Goal: Transaction & Acquisition: Register for event/course

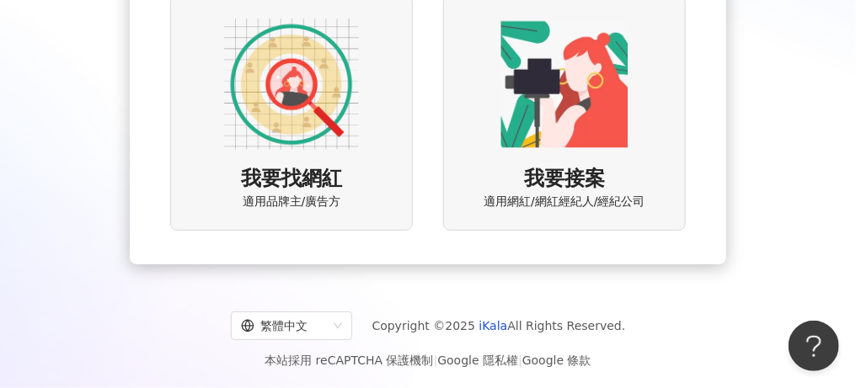
scroll to position [206, 0]
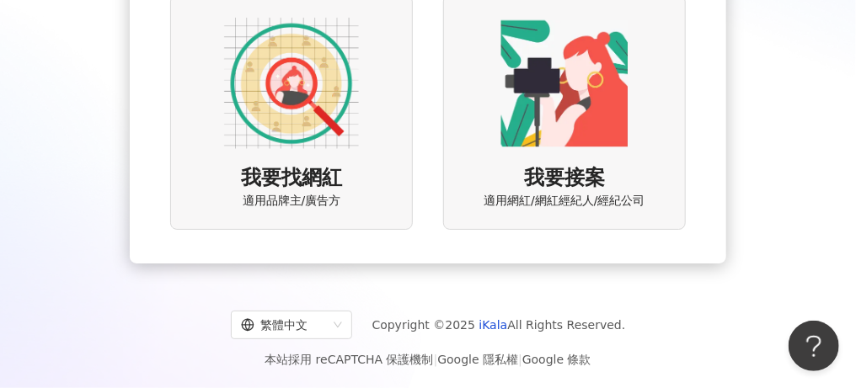
click at [290, 146] on img at bounding box center [291, 83] width 135 height 135
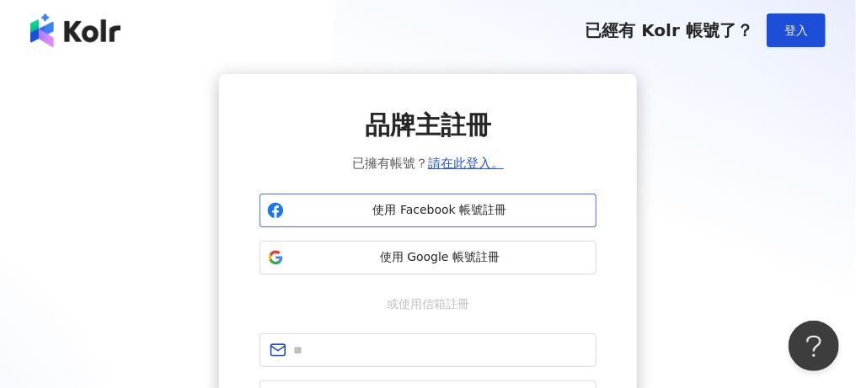
click at [397, 211] on span "使用 Facebook 帳號註冊" at bounding box center [440, 210] width 298 height 17
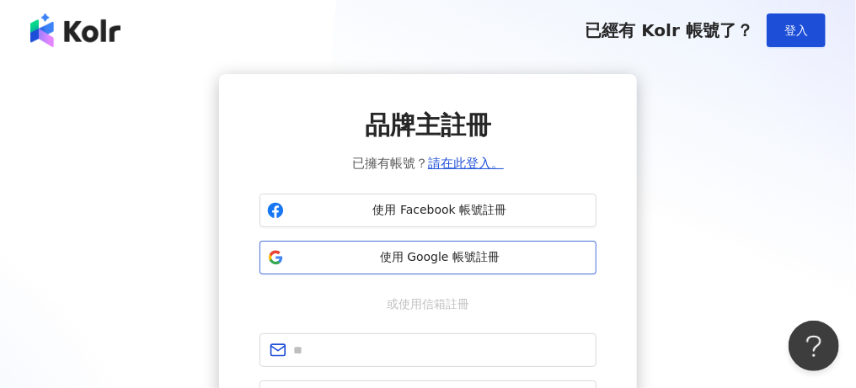
click at [328, 252] on span "使用 Google 帳號註冊" at bounding box center [440, 257] width 298 height 17
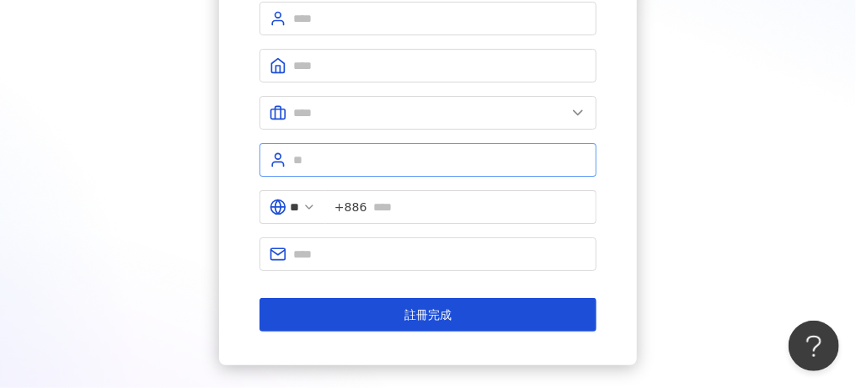
scroll to position [168, 0]
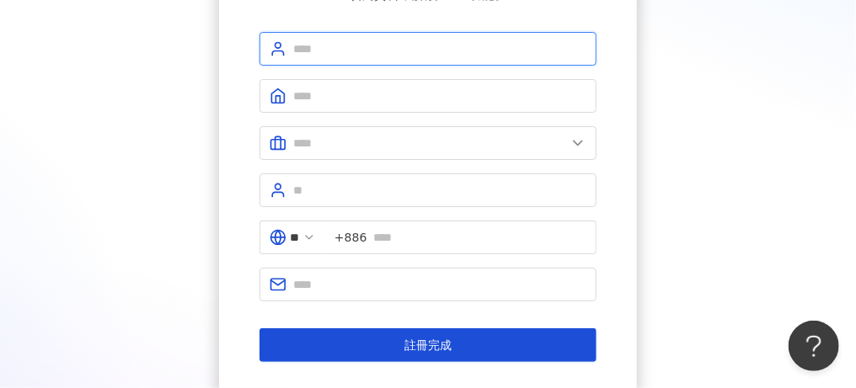
click at [342, 47] on input "text" at bounding box center [439, 49] width 293 height 19
type input "***"
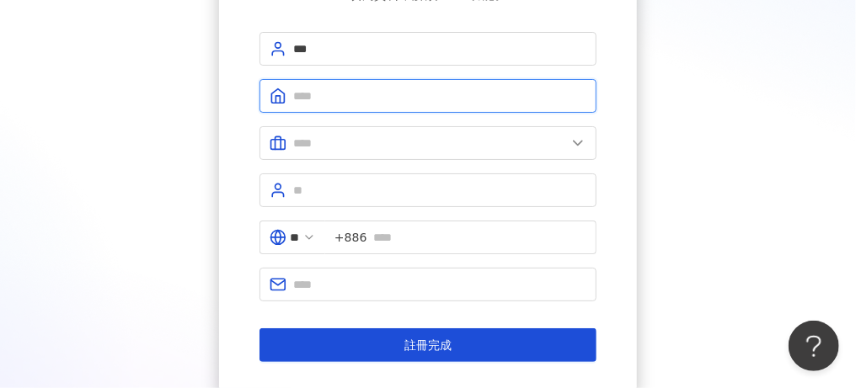
click at [328, 91] on input "text" at bounding box center [439, 96] width 293 height 19
type input "*"
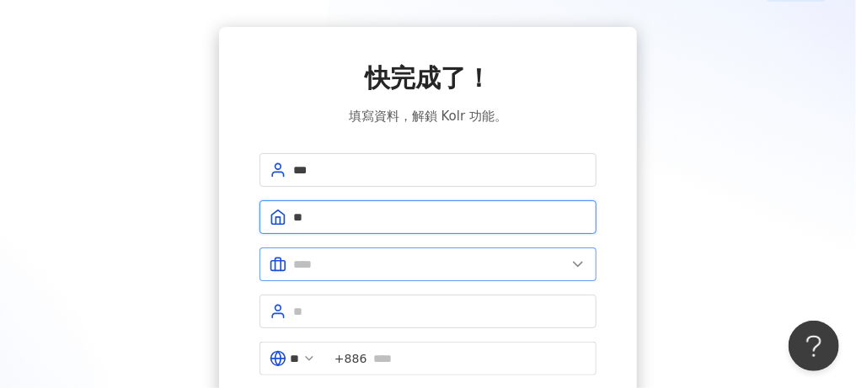
scroll to position [0, 0]
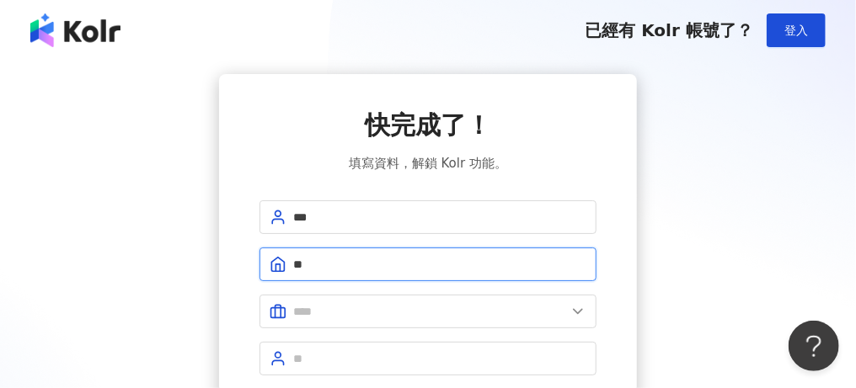
type input "**"
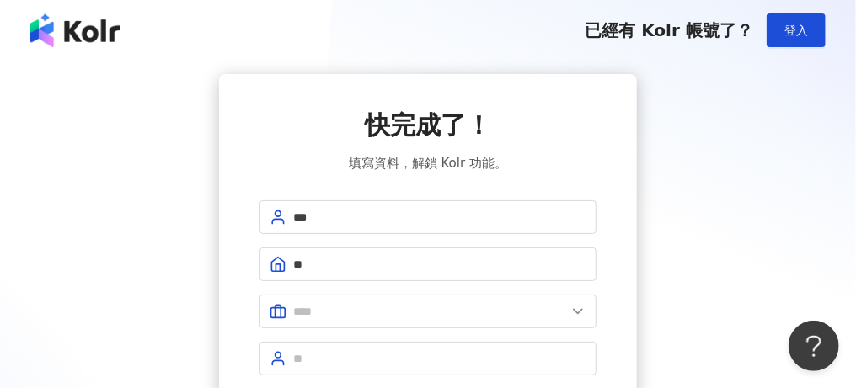
click at [94, 38] on img at bounding box center [75, 30] width 90 height 34
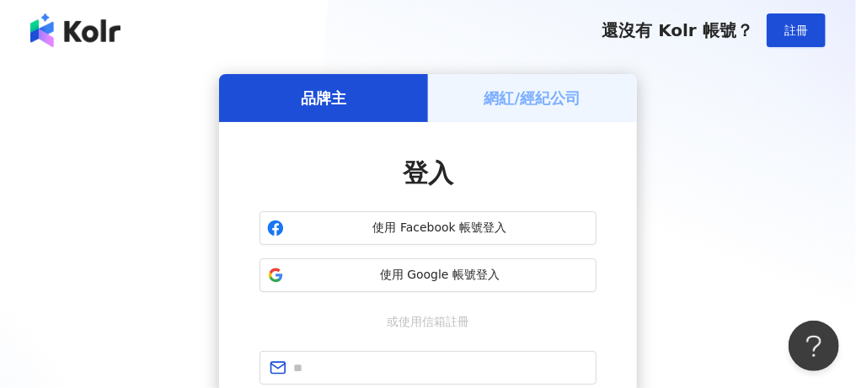
click at [517, 97] on h5 "網紅/經紀公司" at bounding box center [532, 98] width 97 height 21
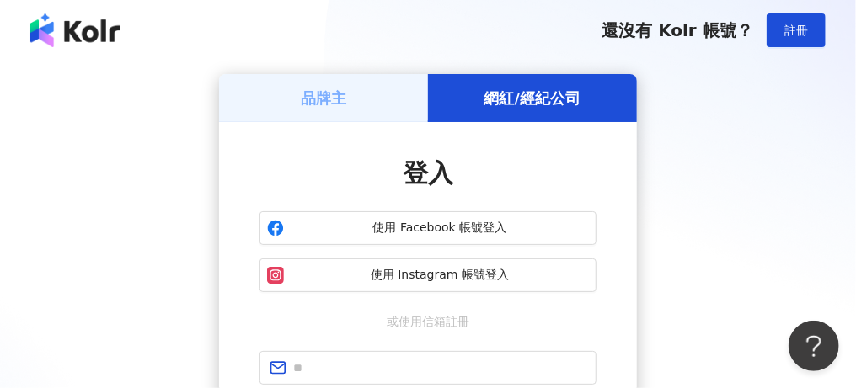
click at [311, 131] on div "登入 使用 Facebook 帳號登入 使用 Instagram 帳號登入 或使用信箱註冊 忘記密碼？ 登入 還沒有 Kolr 帳號？ 立即註冊" at bounding box center [428, 358] width 418 height 472
